Goal: Task Accomplishment & Management: Use online tool/utility

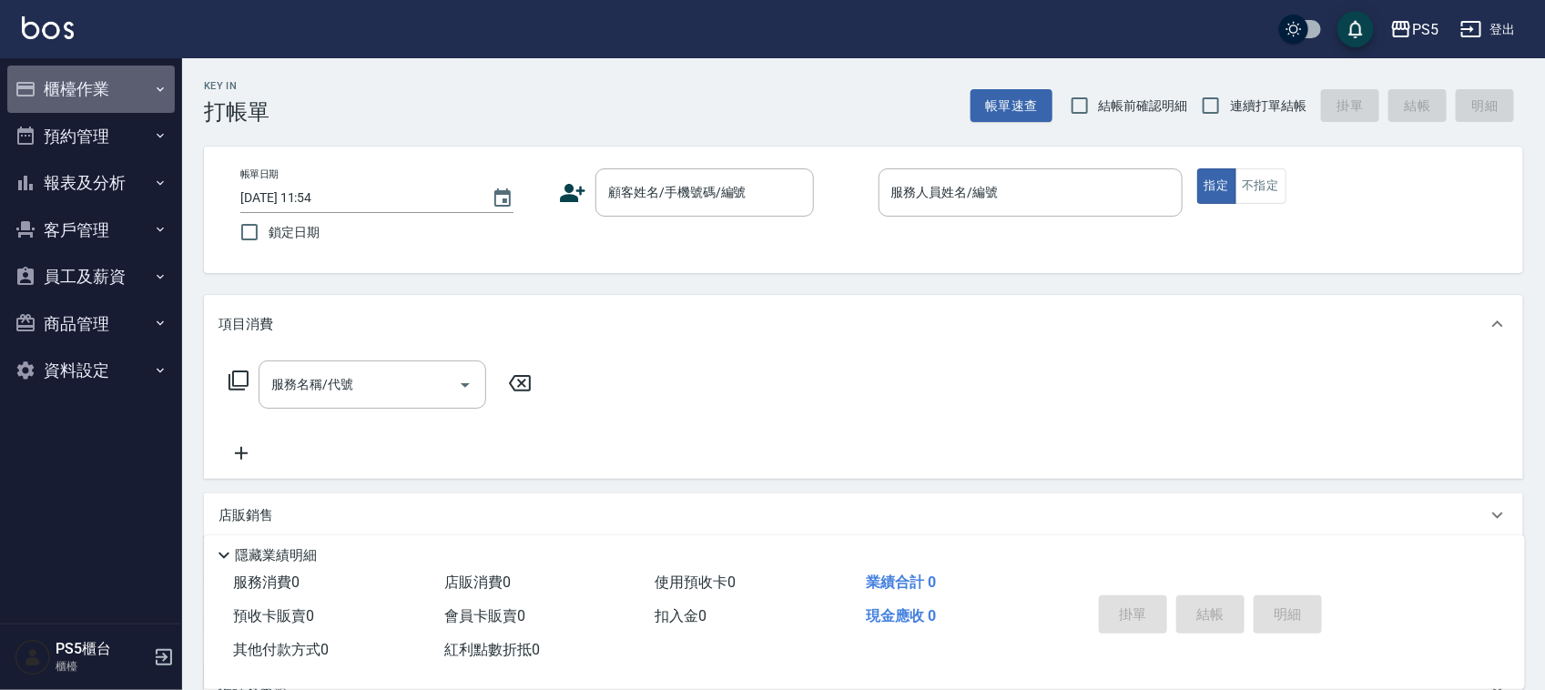
click at [74, 80] on button "櫃檯作業" at bounding box center [91, 89] width 168 height 47
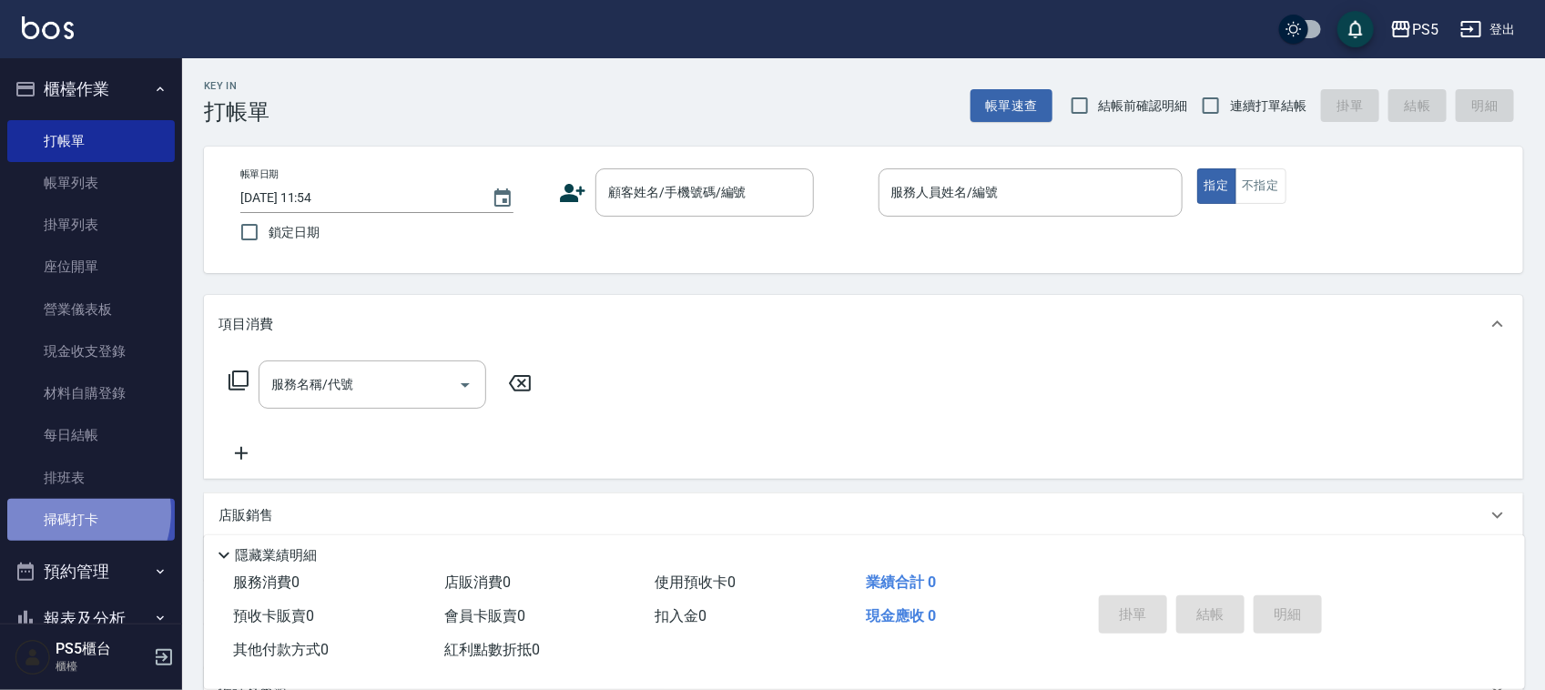
click at [66, 513] on link "掃碼打卡" at bounding box center [91, 520] width 168 height 42
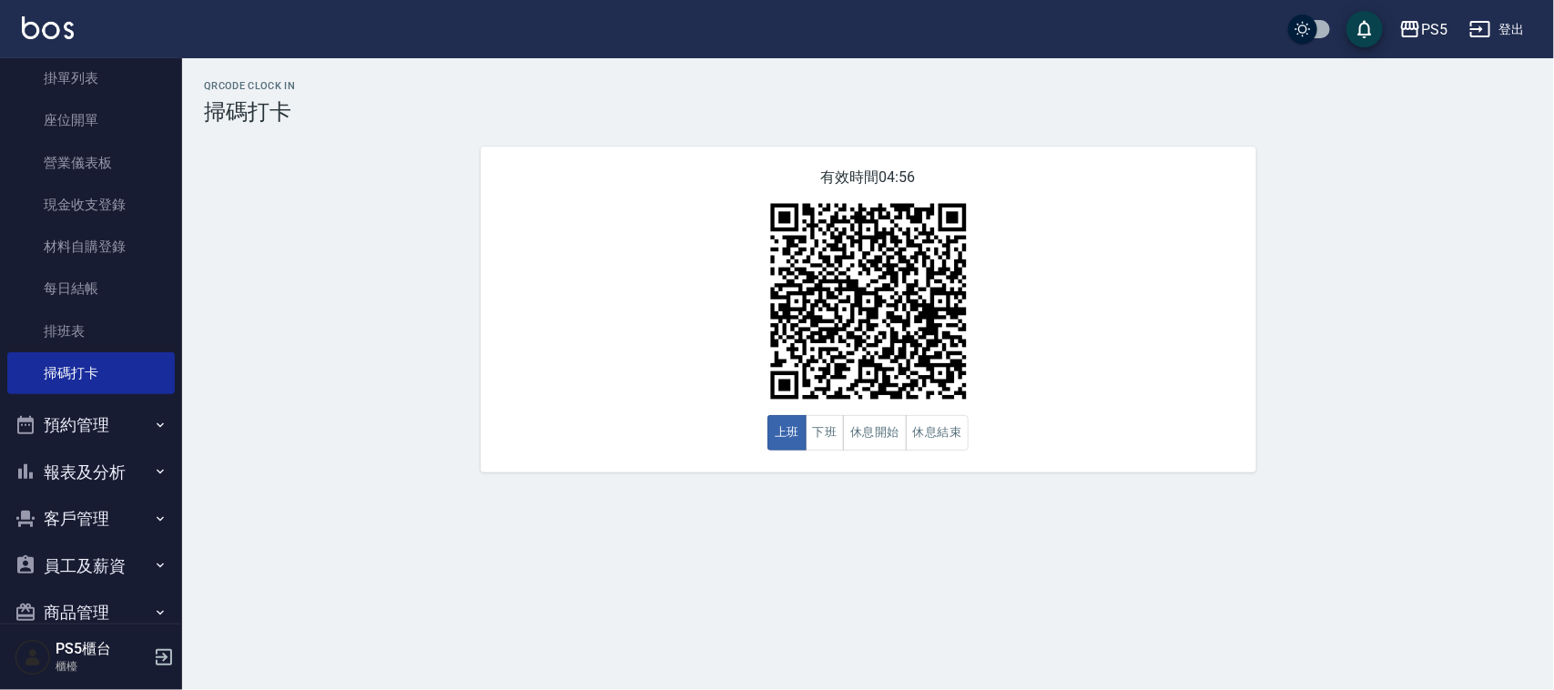
scroll to position [228, 0]
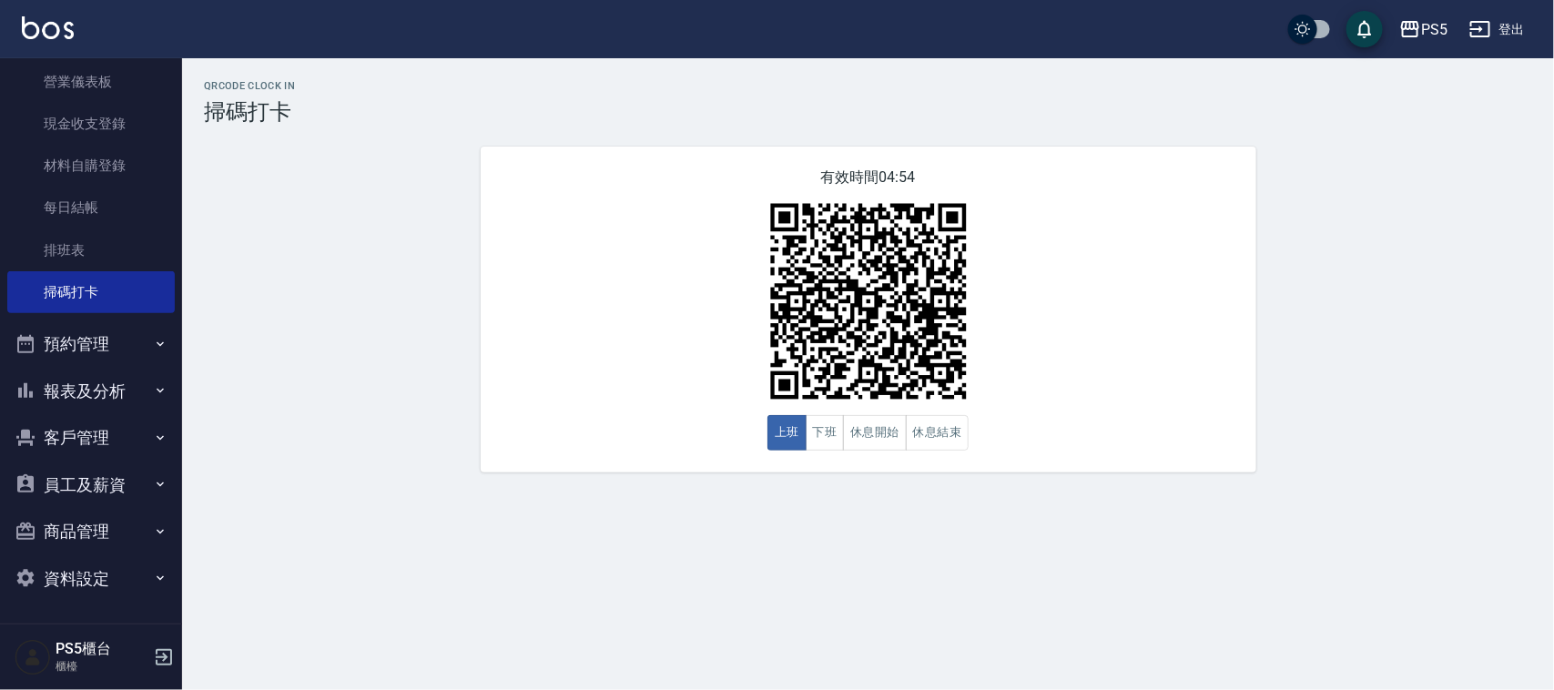
click at [93, 484] on button "員工及薪資" at bounding box center [91, 485] width 168 height 47
click at [89, 569] on link "全店打卡記錄" at bounding box center [91, 578] width 168 height 42
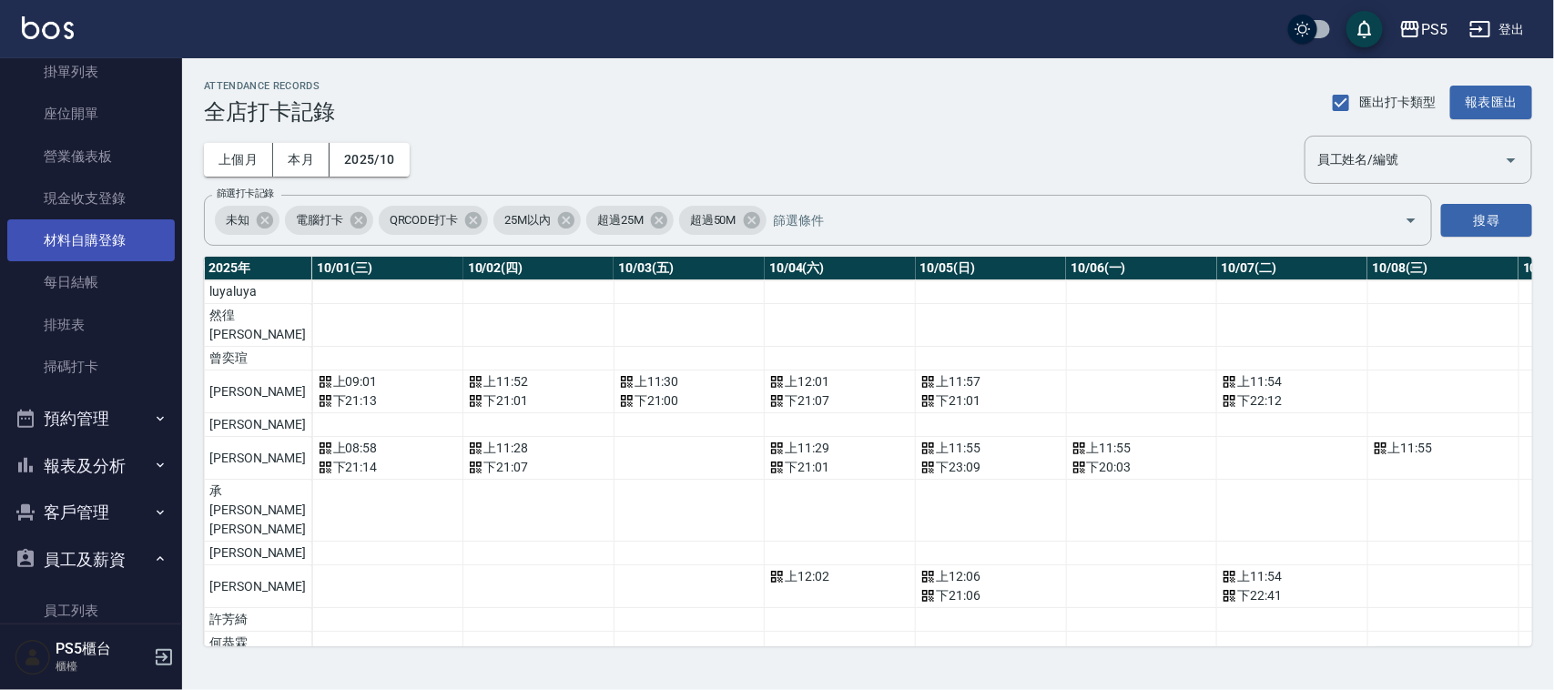
scroll to position [114, 0]
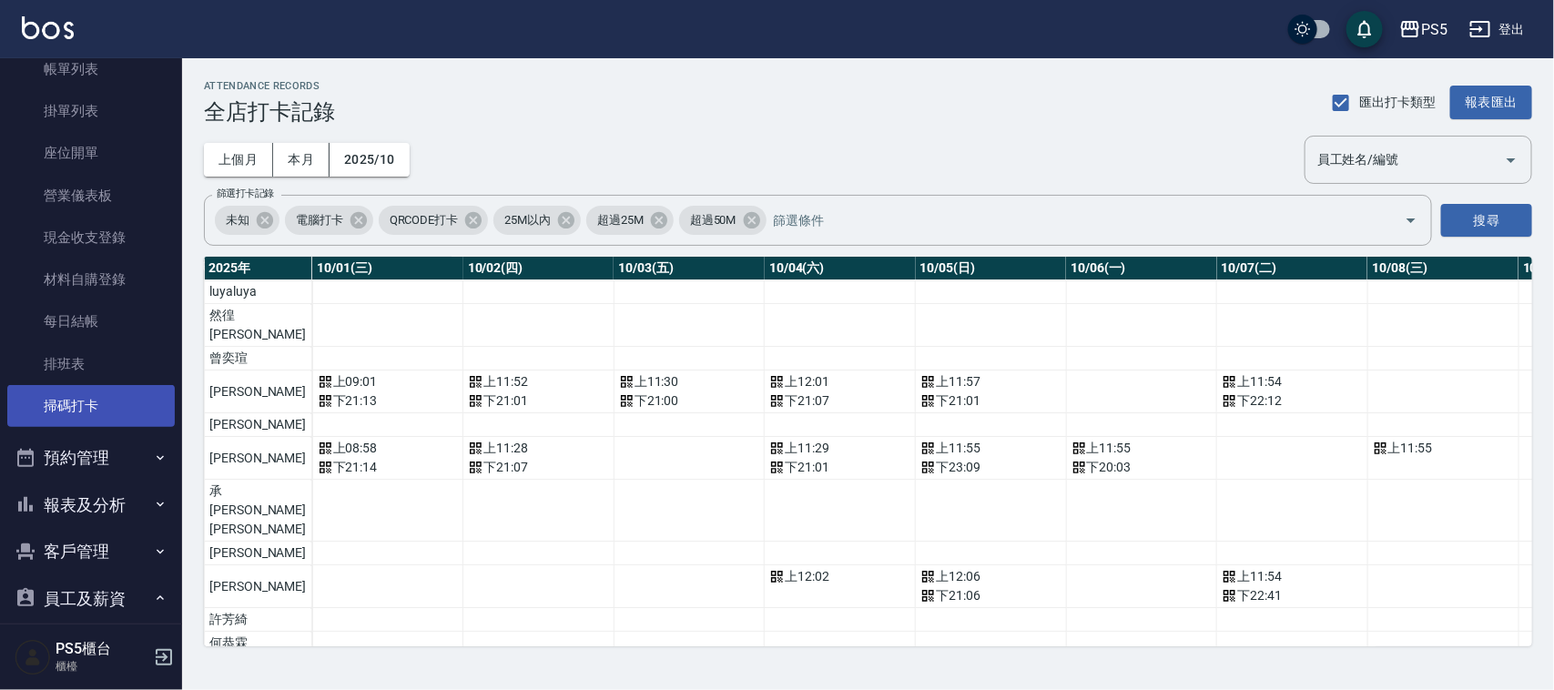
click at [87, 410] on link "掃碼打卡" at bounding box center [91, 406] width 168 height 42
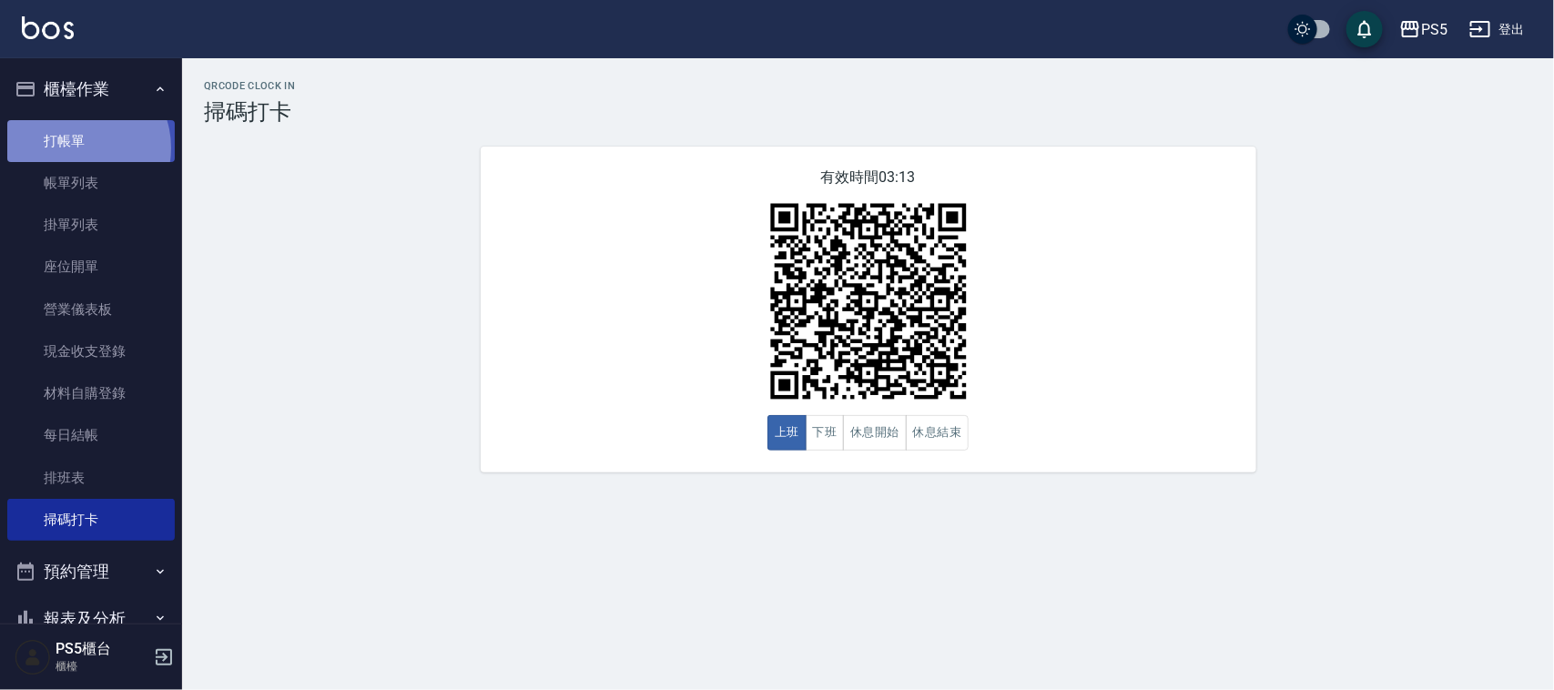
click at [78, 147] on link "打帳單" at bounding box center [91, 141] width 168 height 42
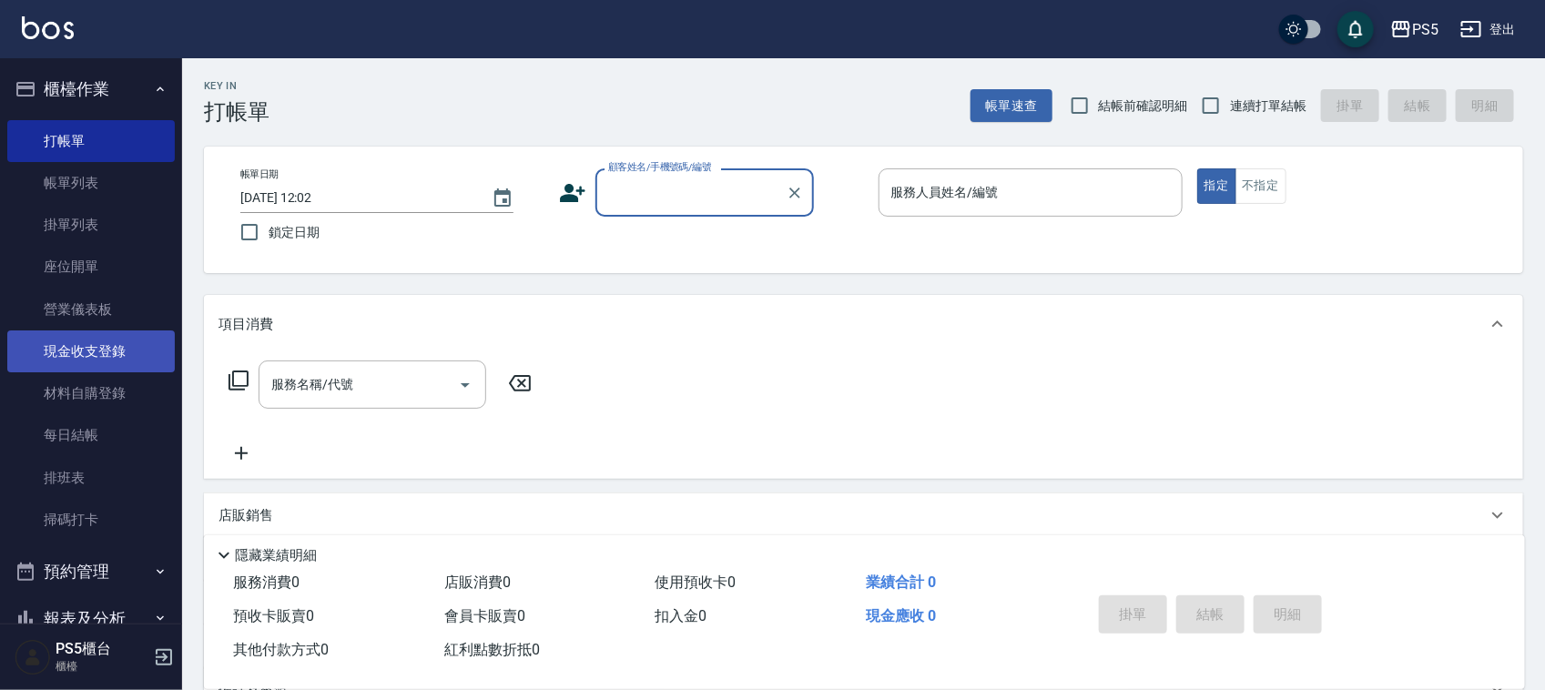
click at [105, 348] on link "現金收支登錄" at bounding box center [91, 351] width 168 height 42
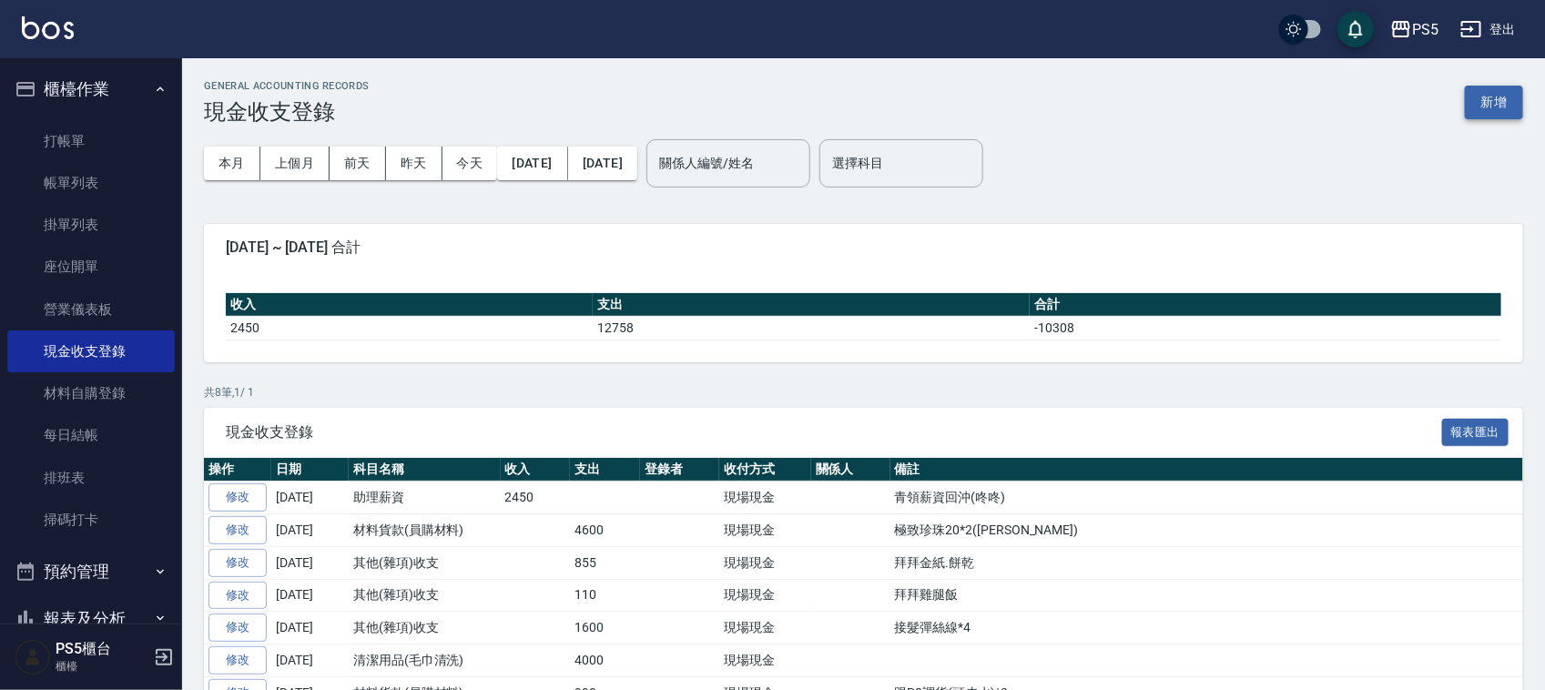
click at [1484, 102] on button "新增" at bounding box center [1494, 103] width 58 height 34
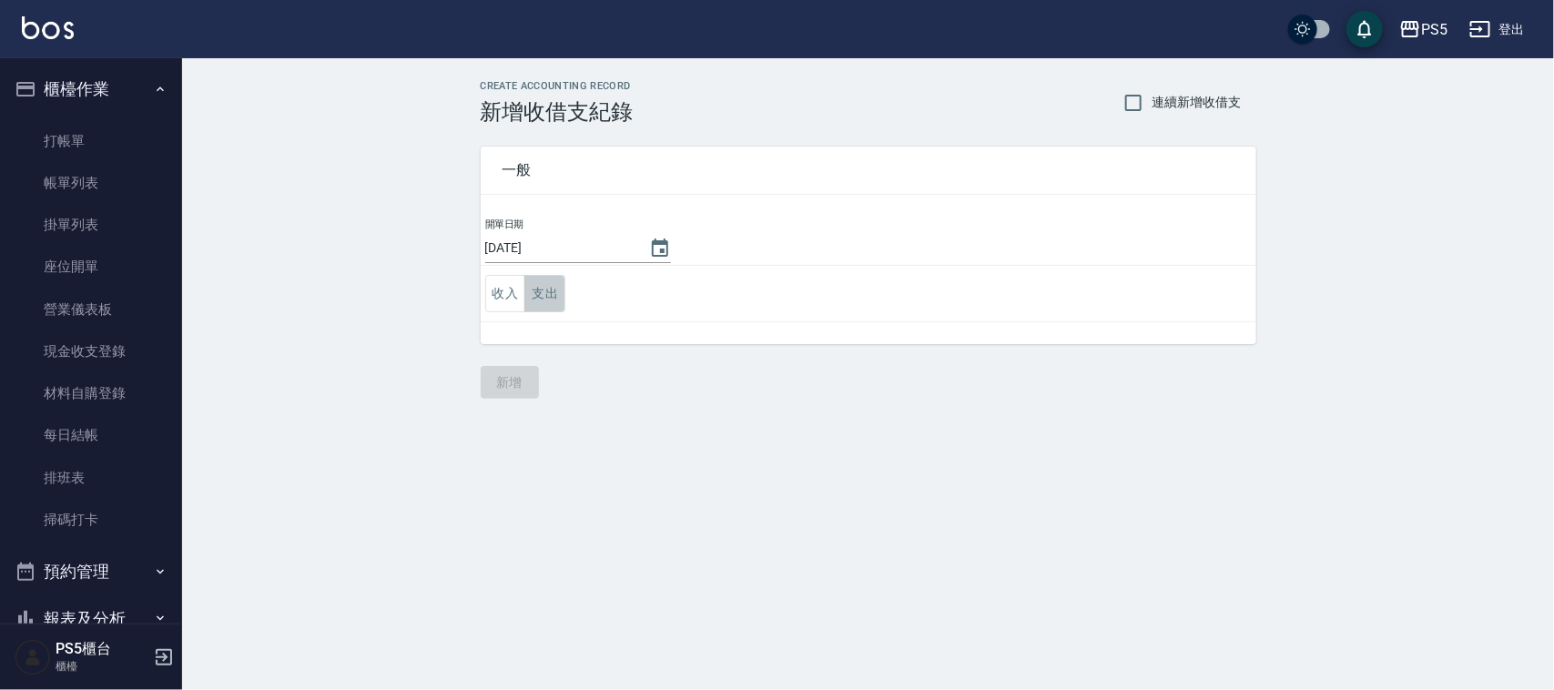
click at [560, 294] on button "支出" at bounding box center [544, 293] width 41 height 37
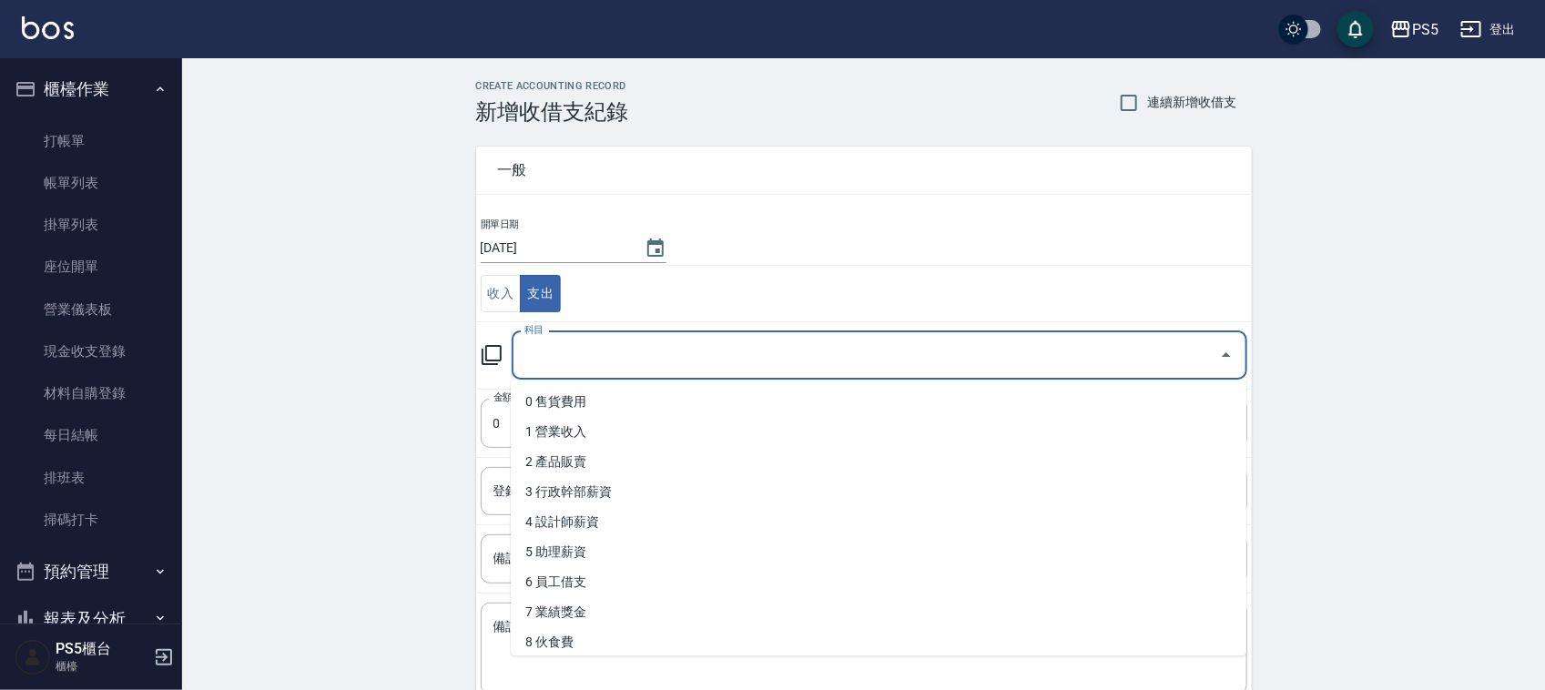
click at [588, 344] on input "科目" at bounding box center [866, 356] width 692 height 32
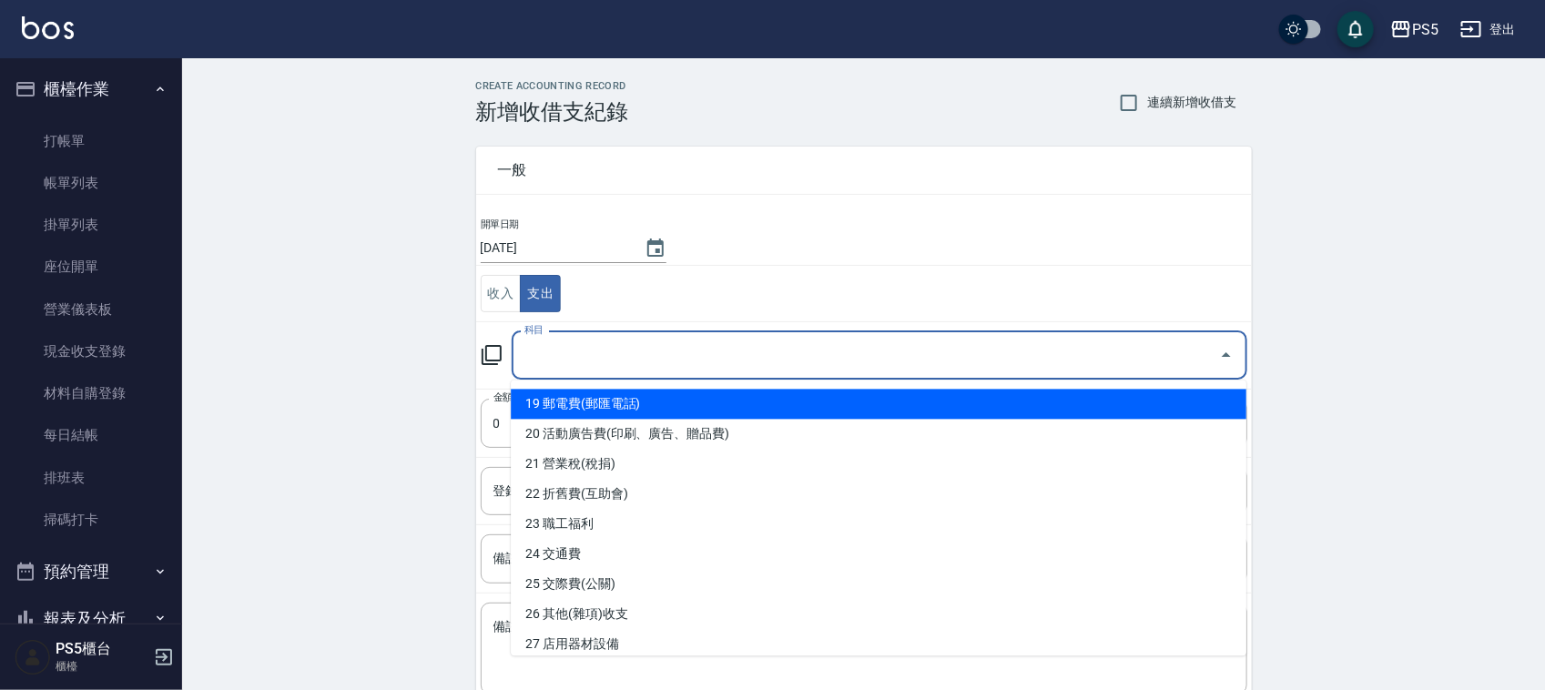
click at [594, 394] on li "19 郵電費(郵匯電話)" at bounding box center [879, 405] width 736 height 30
type input "19 郵電費(郵匯電話)"
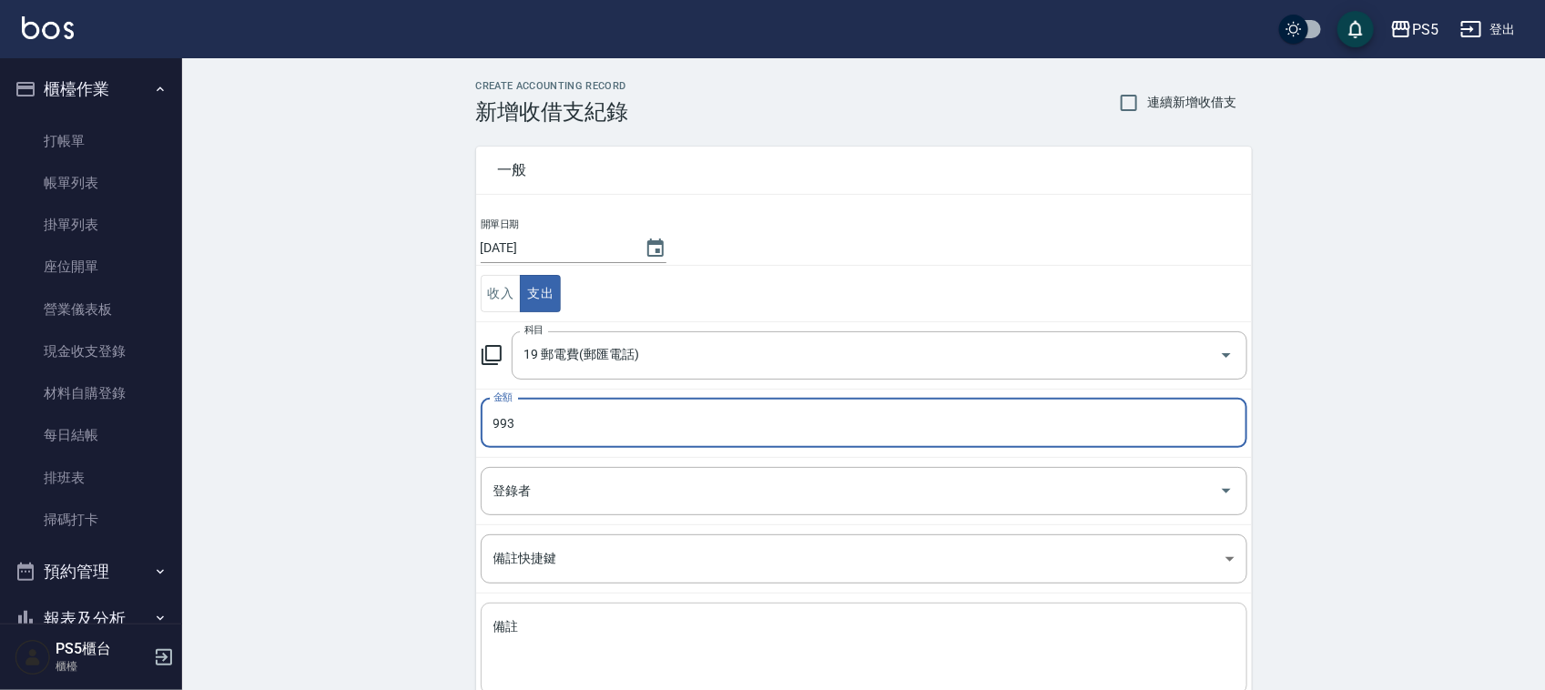
type input "993"
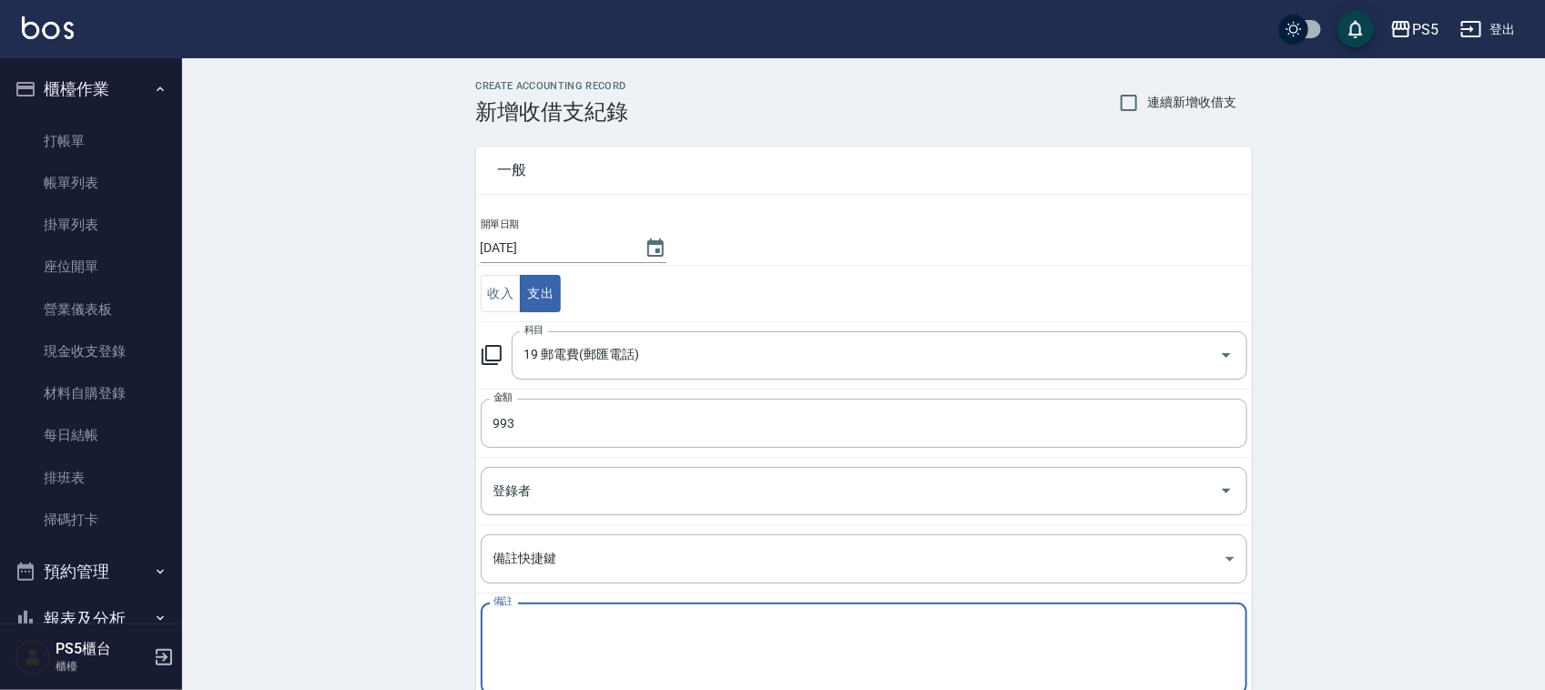
click at [543, 643] on textarea "備註" at bounding box center [863, 649] width 741 height 62
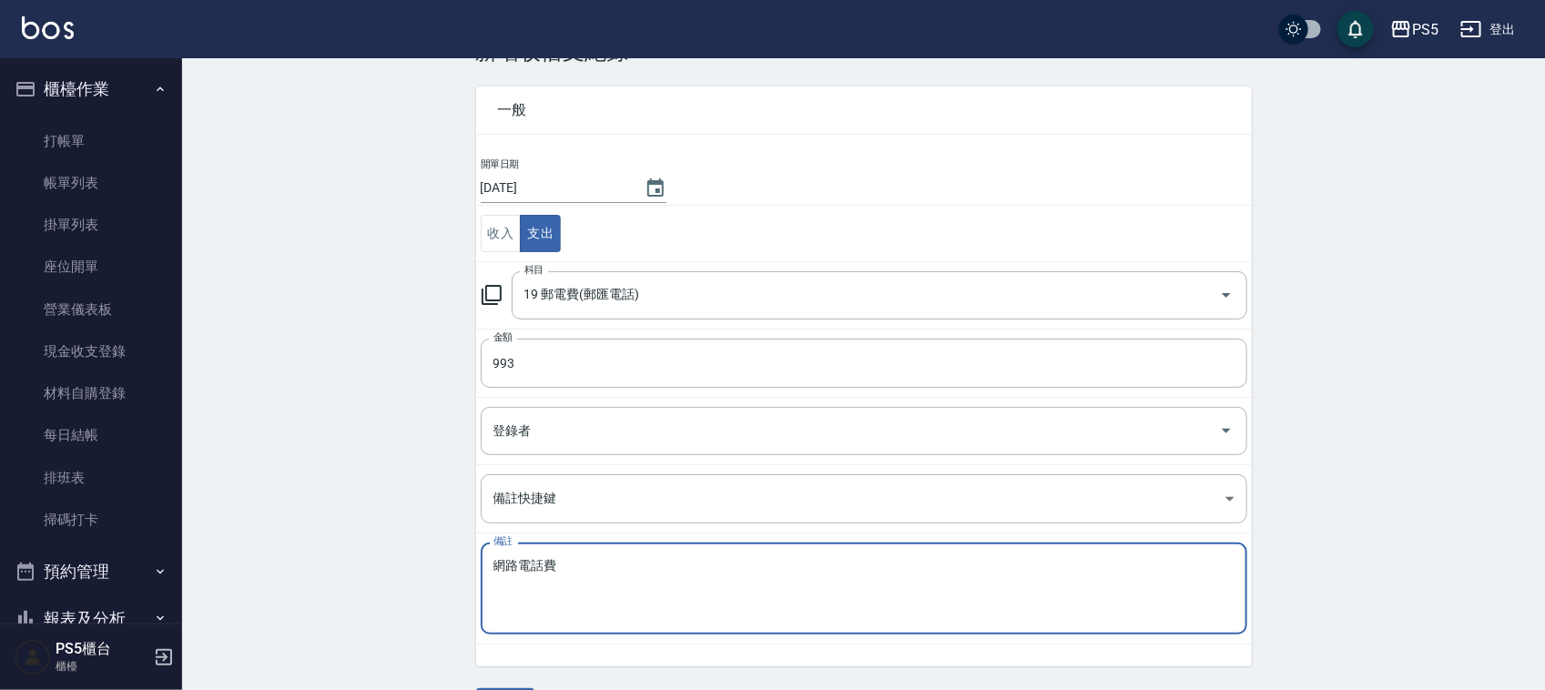
scroll to position [115, 0]
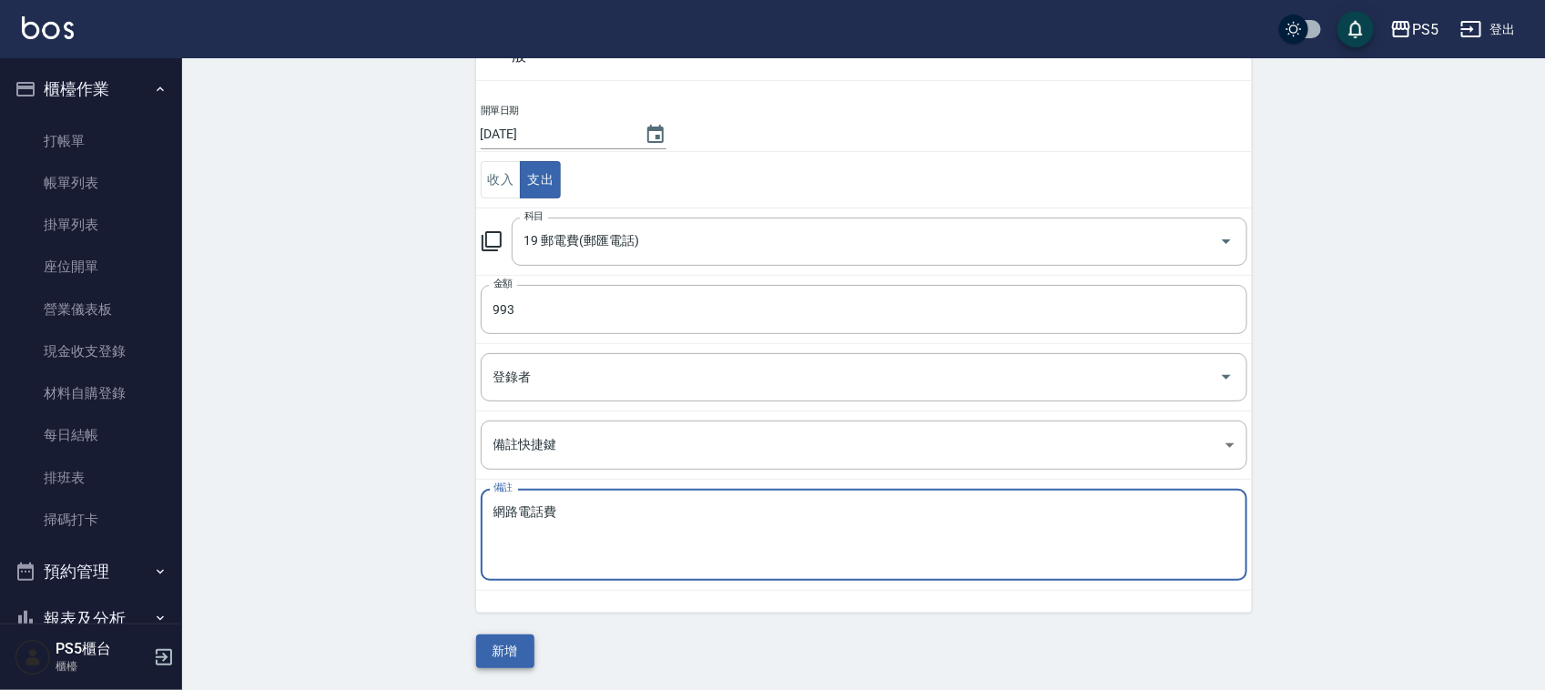
type textarea "網路電話費"
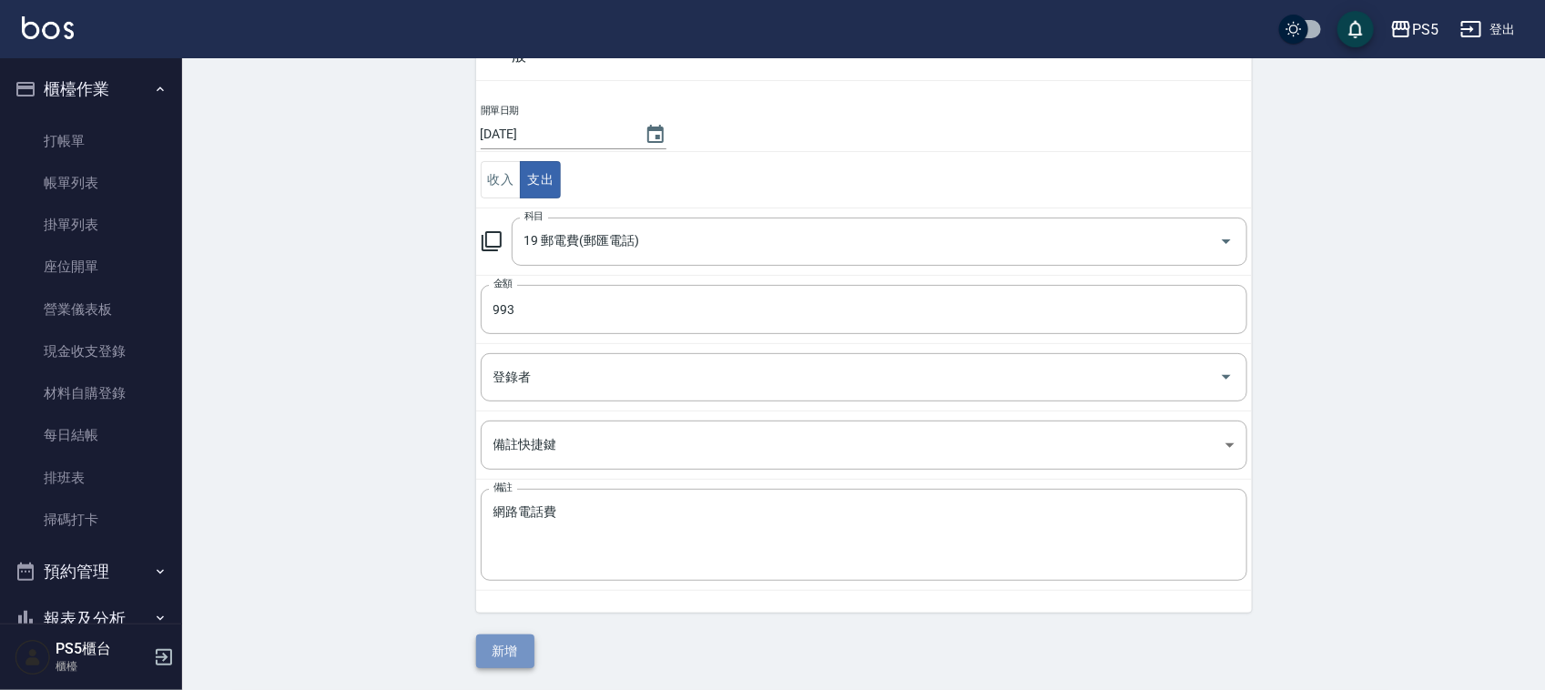
click at [519, 644] on button "新增" at bounding box center [505, 652] width 58 height 34
